Goal: Task Accomplishment & Management: Use online tool/utility

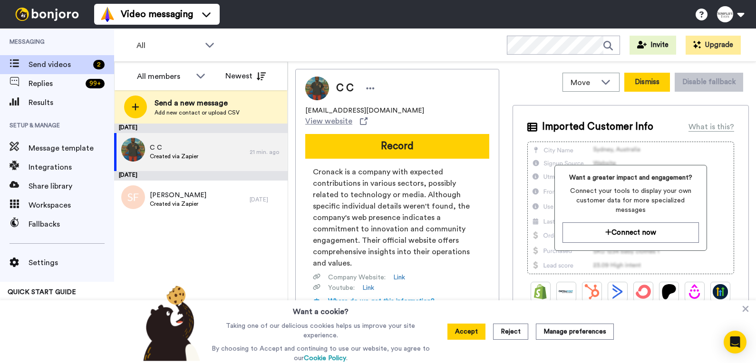
click at [641, 83] on button "Dismiss" at bounding box center [647, 82] width 46 height 19
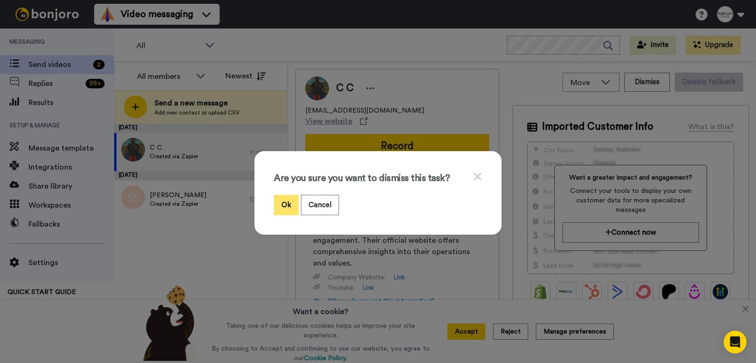
click at [283, 198] on button "Ok" at bounding box center [286, 205] width 25 height 20
